Goal: Check status: Check status

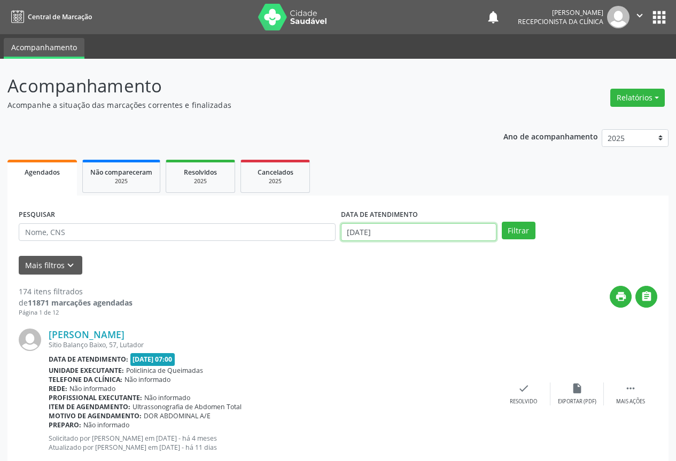
click at [373, 227] on input "[DATE]" at bounding box center [419, 232] width 156 height 18
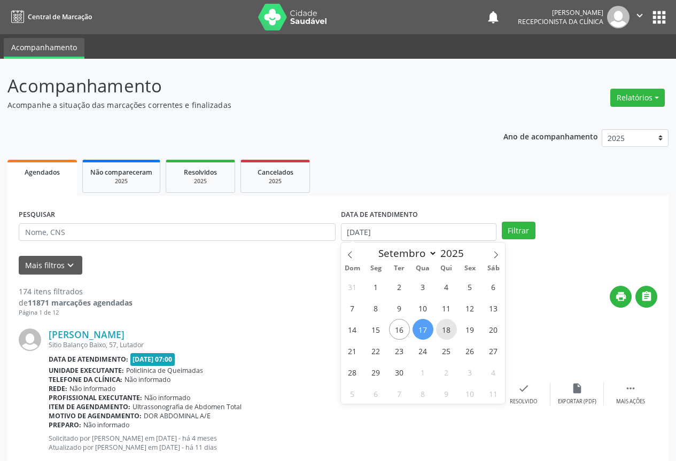
click at [447, 336] on span "18" at bounding box center [446, 329] width 21 height 21
type input "[DATE]"
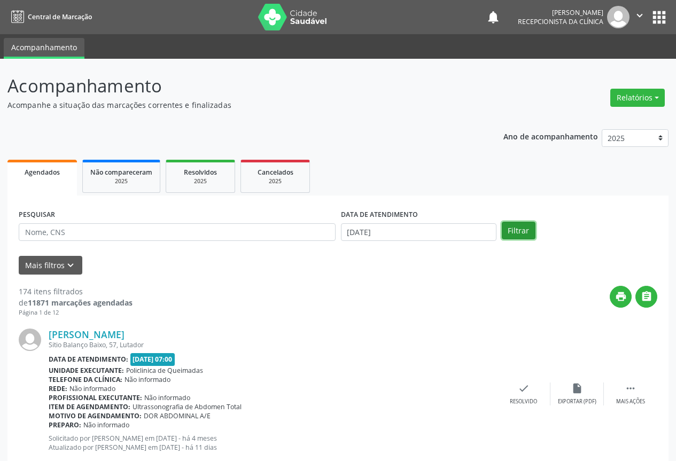
click at [521, 228] on button "Filtrar" at bounding box center [519, 231] width 34 height 18
click at [647, 295] on icon "" at bounding box center [647, 297] width 12 height 12
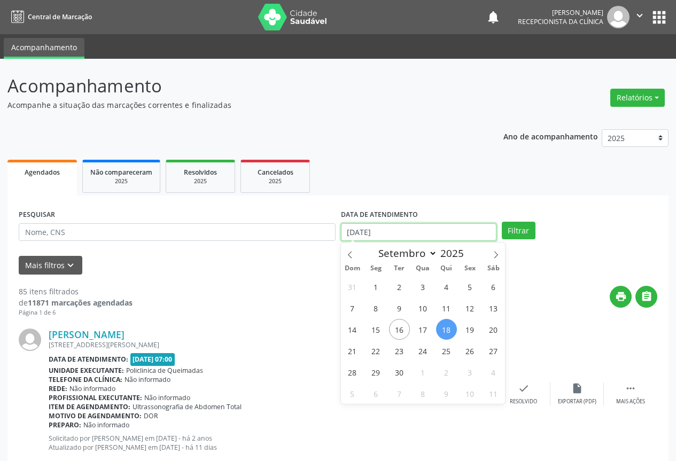
click at [404, 234] on input "[DATE]" at bounding box center [419, 232] width 156 height 18
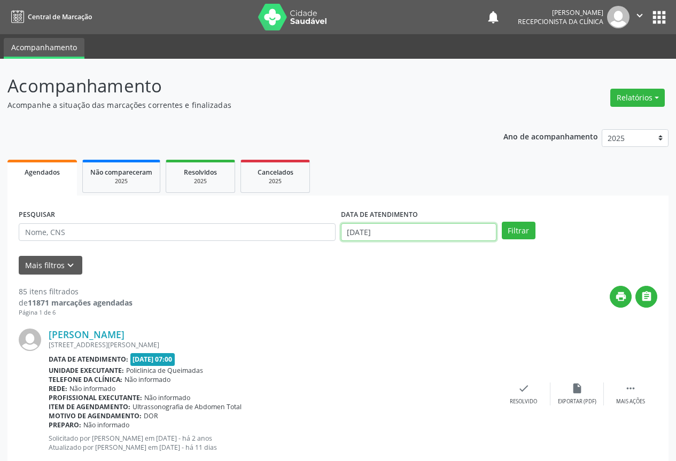
click at [416, 233] on input "[DATE]" at bounding box center [419, 232] width 156 height 18
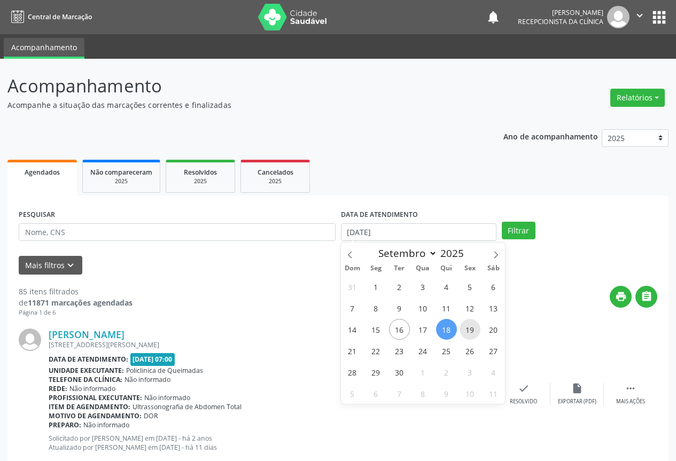
click at [462, 333] on span "19" at bounding box center [470, 329] width 21 height 21
type input "[DATE]"
click at [462, 333] on span "19" at bounding box center [470, 329] width 21 height 21
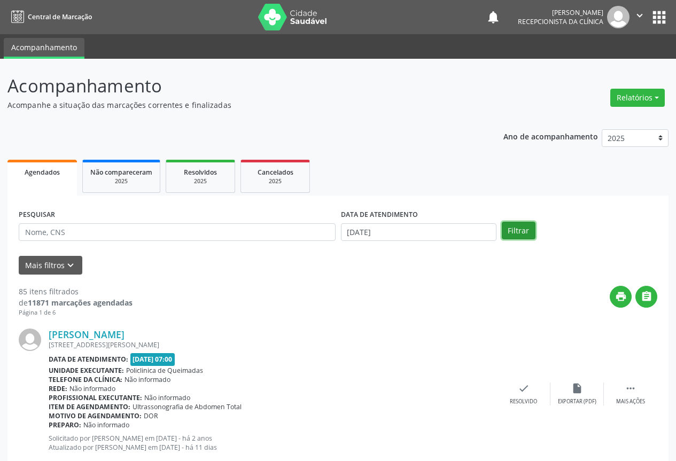
click at [512, 233] on button "Filtrar" at bounding box center [519, 231] width 34 height 18
click at [410, 233] on input "[DATE]" at bounding box center [419, 232] width 156 height 18
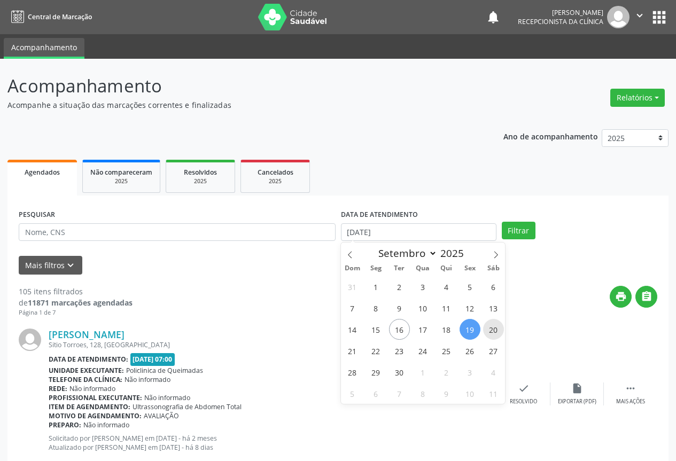
click at [485, 330] on span "20" at bounding box center [493, 329] width 21 height 21
type input "[DATE]"
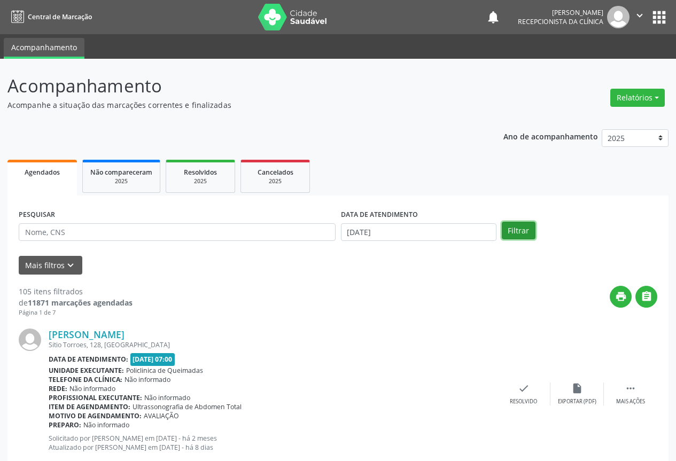
click at [513, 226] on button "Filtrar" at bounding box center [519, 231] width 34 height 18
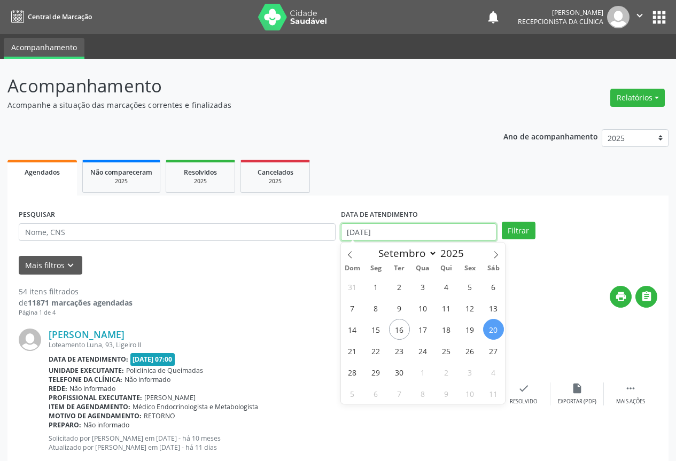
click at [388, 230] on input "[DATE]" at bounding box center [419, 232] width 156 height 18
click at [470, 331] on span "19" at bounding box center [470, 329] width 21 height 21
type input "[DATE]"
click at [470, 331] on span "19" at bounding box center [470, 329] width 21 height 21
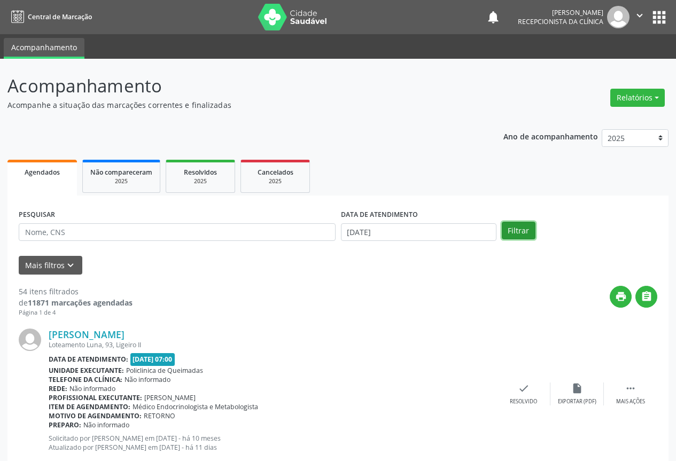
click at [520, 234] on button "Filtrar" at bounding box center [519, 231] width 34 height 18
click at [650, 295] on icon "" at bounding box center [647, 297] width 12 height 12
click at [373, 235] on input "[DATE]" at bounding box center [419, 232] width 156 height 18
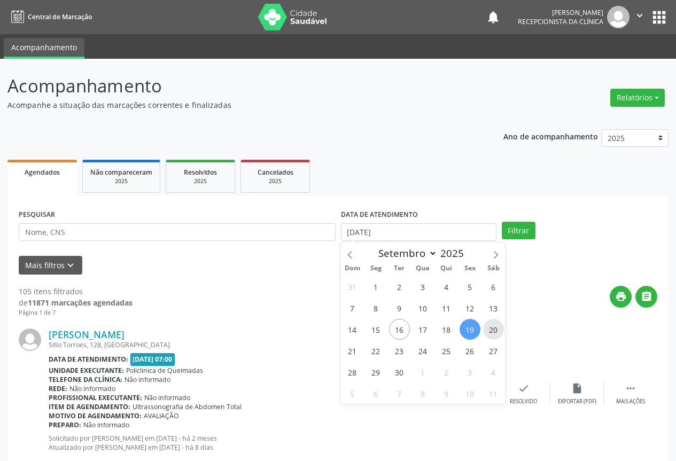
click at [486, 333] on span "20" at bounding box center [493, 329] width 21 height 21
type input "[DATE]"
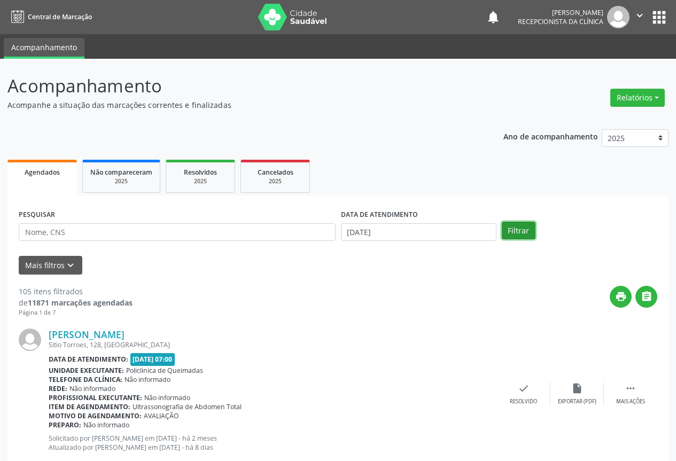
click at [524, 224] on button "Filtrar" at bounding box center [519, 231] width 34 height 18
click at [643, 292] on icon "" at bounding box center [647, 297] width 12 height 12
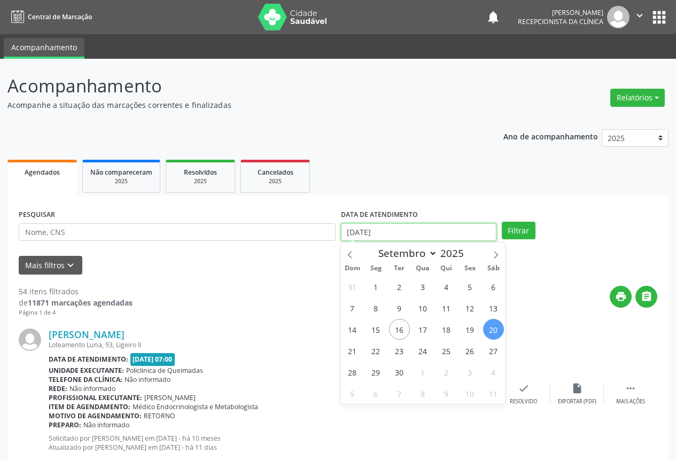
click at [435, 233] on input "[DATE]" at bounding box center [419, 232] width 156 height 18
click at [379, 351] on span "22" at bounding box center [376, 351] width 21 height 21
type input "22/09/2025"
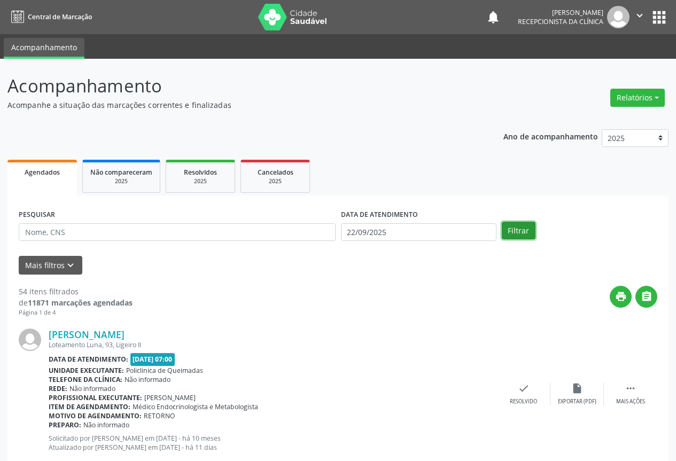
click at [530, 225] on button "Filtrar" at bounding box center [519, 231] width 34 height 18
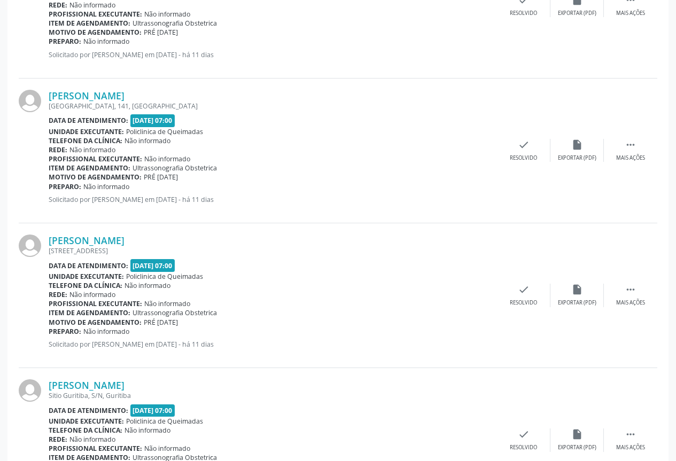
scroll to position [2079, 0]
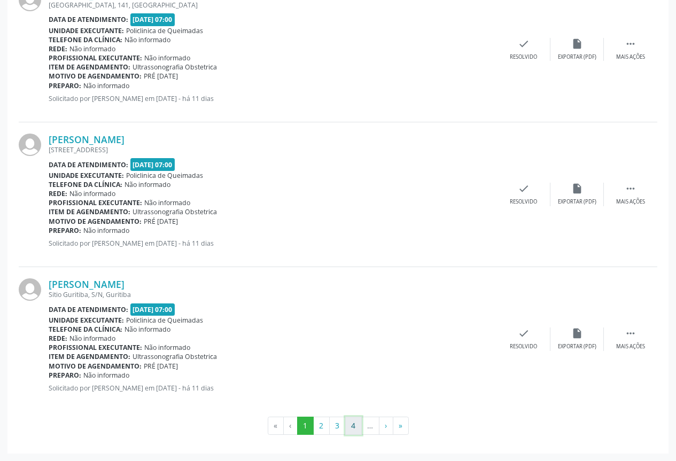
click at [356, 430] on button "4" at bounding box center [353, 426] width 17 height 18
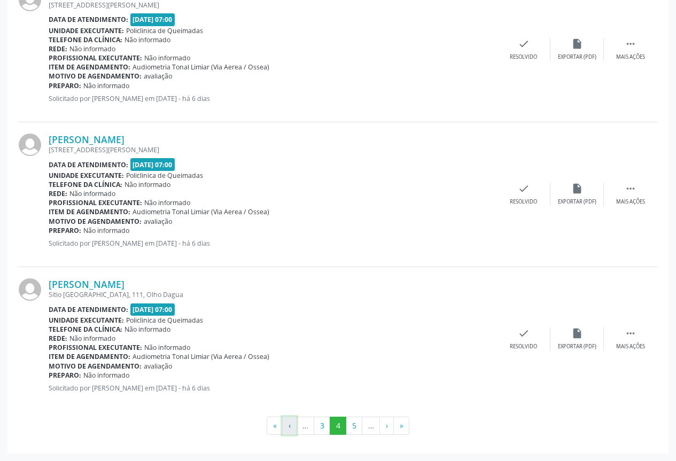
click at [292, 429] on button "‹" at bounding box center [289, 426] width 14 height 18
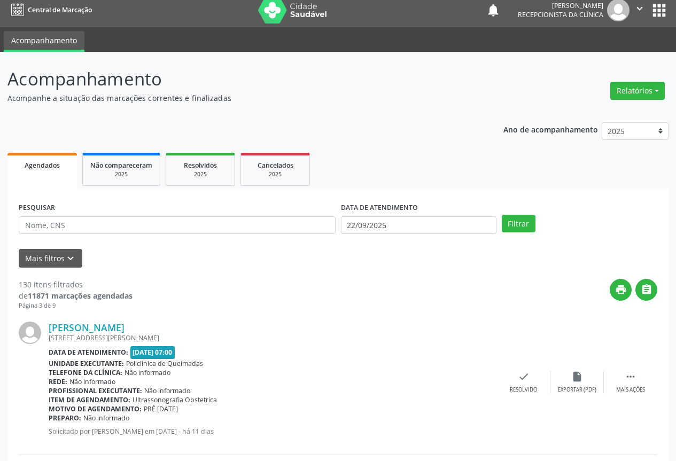
scroll to position [0, 0]
